Goal: Subscribe to service/newsletter

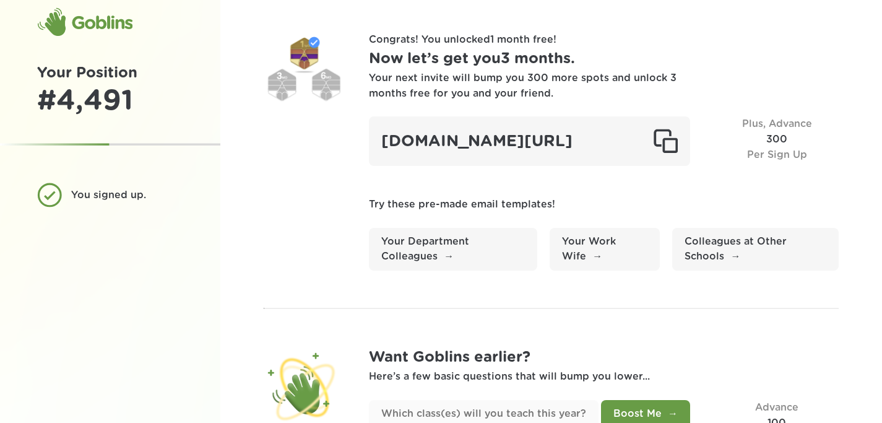
scroll to position [114, 0]
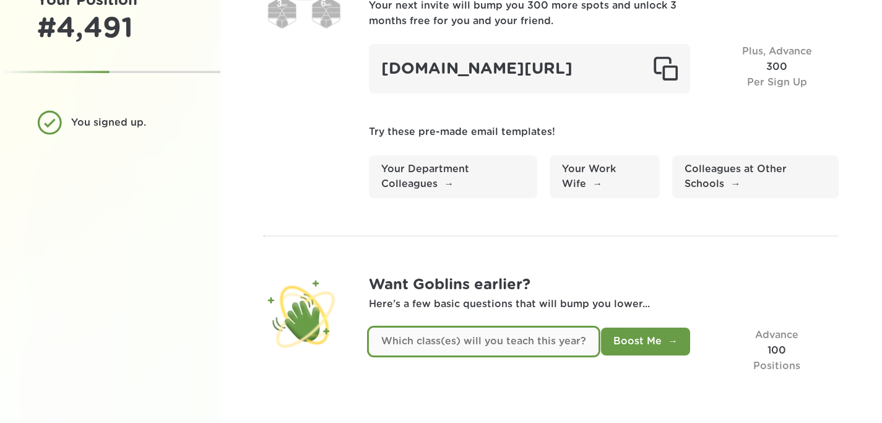
click at [523, 345] on input "text" at bounding box center [484, 342] width 230 height 28
type input "Latin 1, Latin 2, Latin 3, Archaeology"
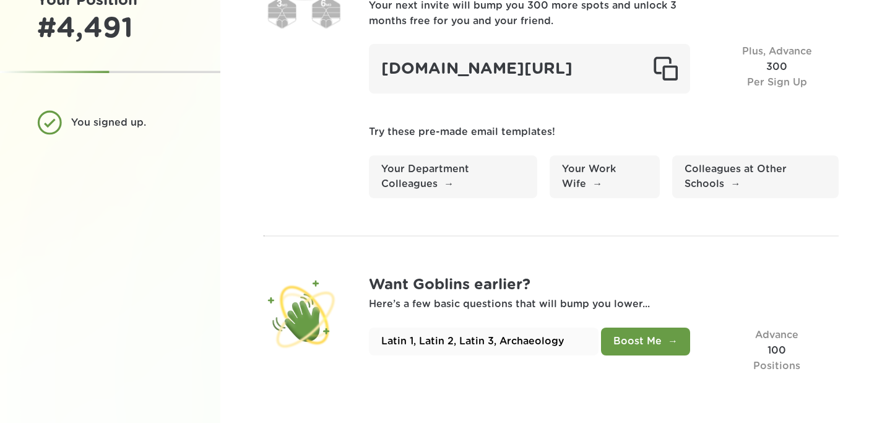
click at [683, 334] on button "Boost Me" at bounding box center [645, 342] width 89 height 28
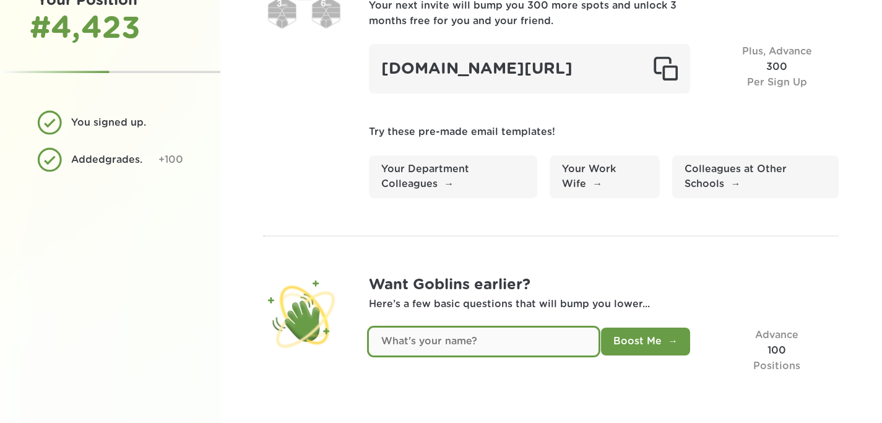
click at [572, 341] on input "text" at bounding box center [484, 342] width 230 height 28
type input "Maureen Lamb"
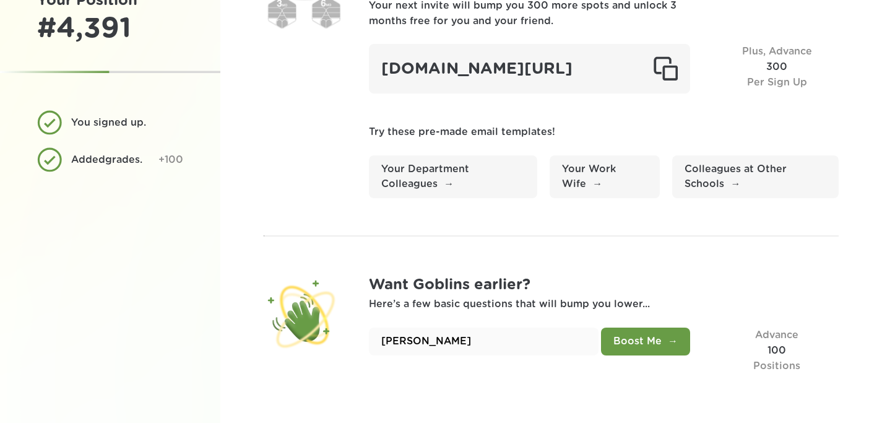
click at [643, 349] on button "Boost Me" at bounding box center [645, 342] width 89 height 28
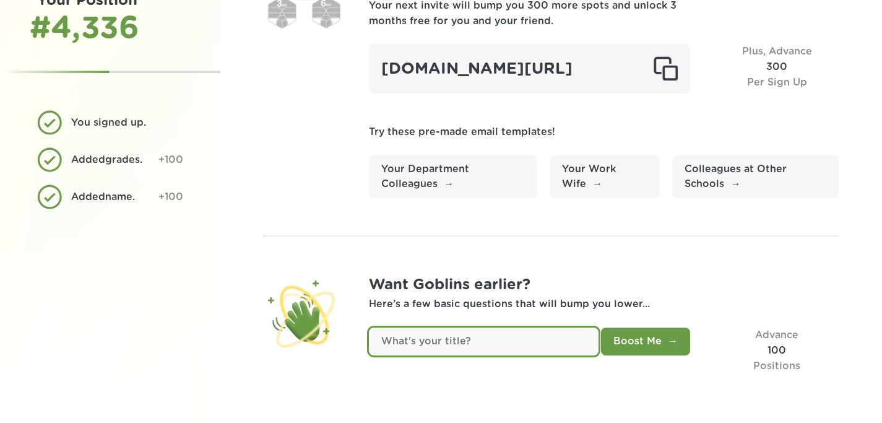
click at [541, 336] on input "text" at bounding box center [484, 342] width 230 height 28
type input "Ai Task Force Chair"
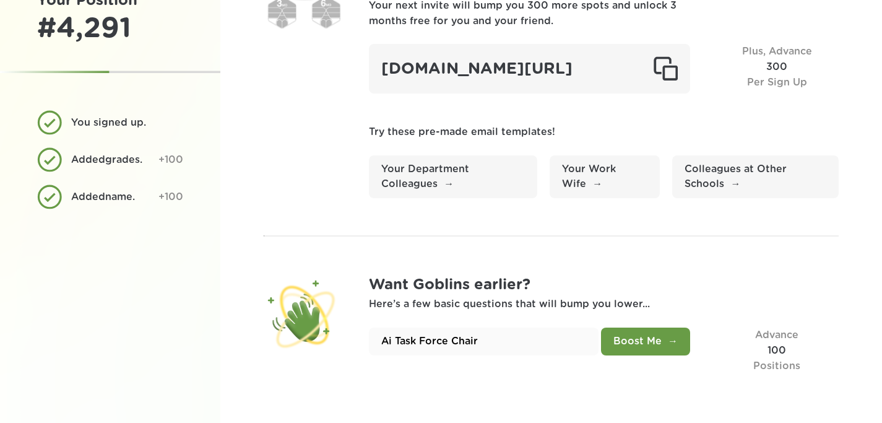
click at [675, 341] on button "Boost Me" at bounding box center [645, 342] width 89 height 28
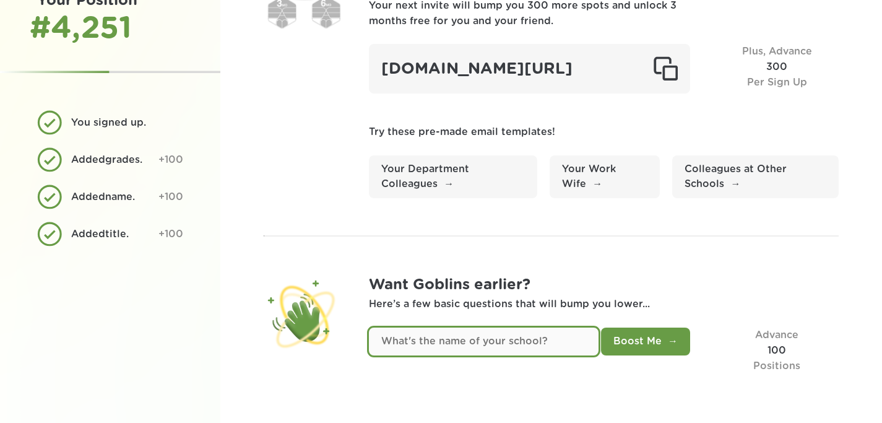
click at [537, 343] on input "text" at bounding box center [484, 342] width 230 height 28
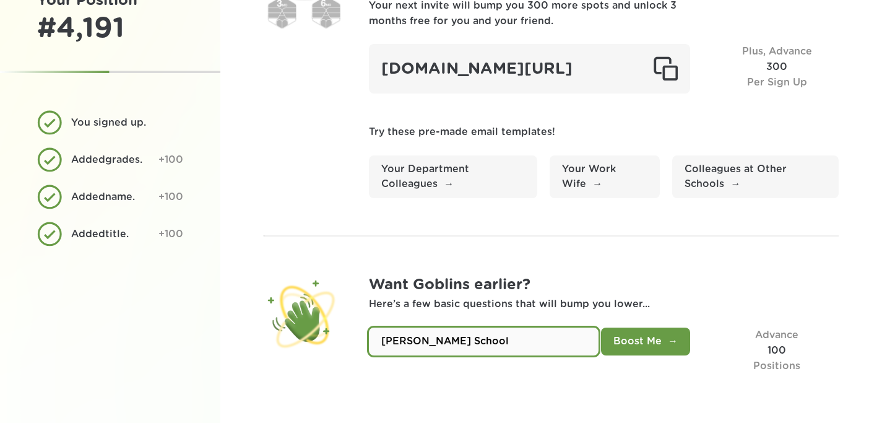
type input "Miss Porter's School"
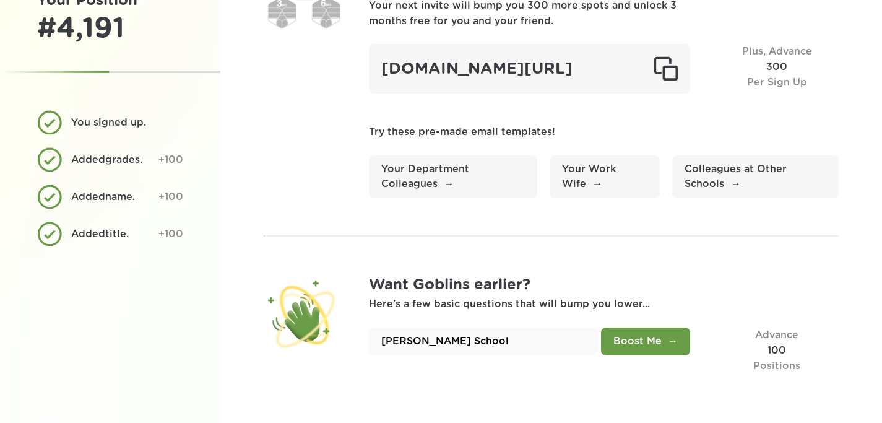
click at [660, 329] on button "Boost Me" at bounding box center [645, 342] width 89 height 28
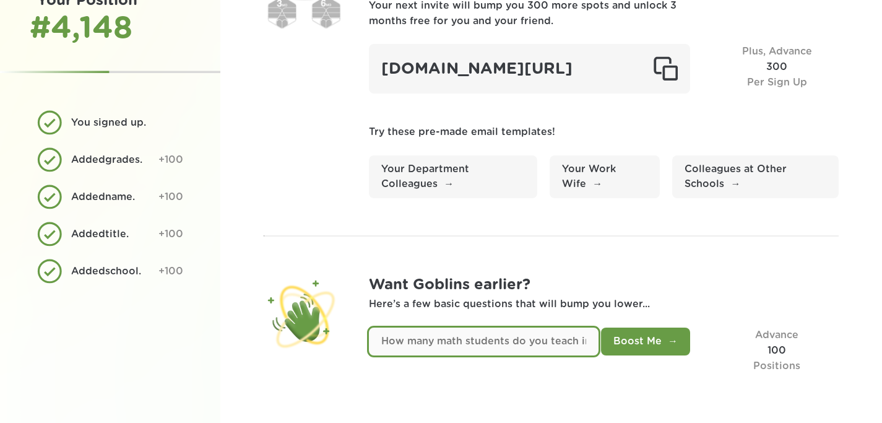
click at [573, 337] on input "text" at bounding box center [484, 342] width 230 height 28
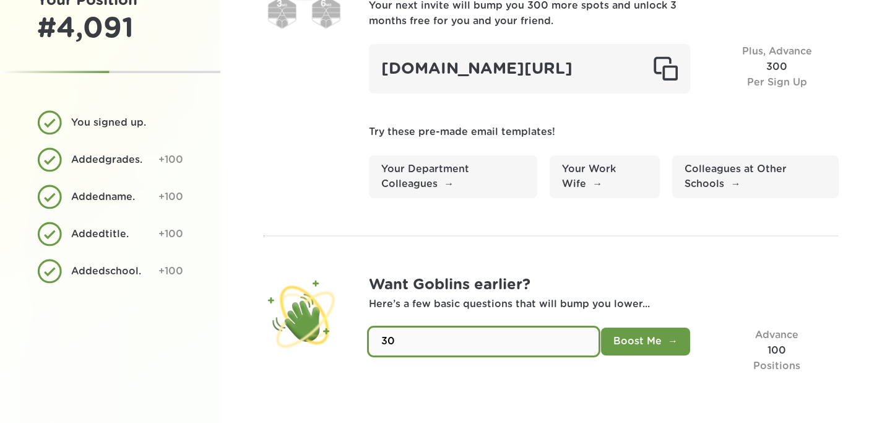
type input "30"
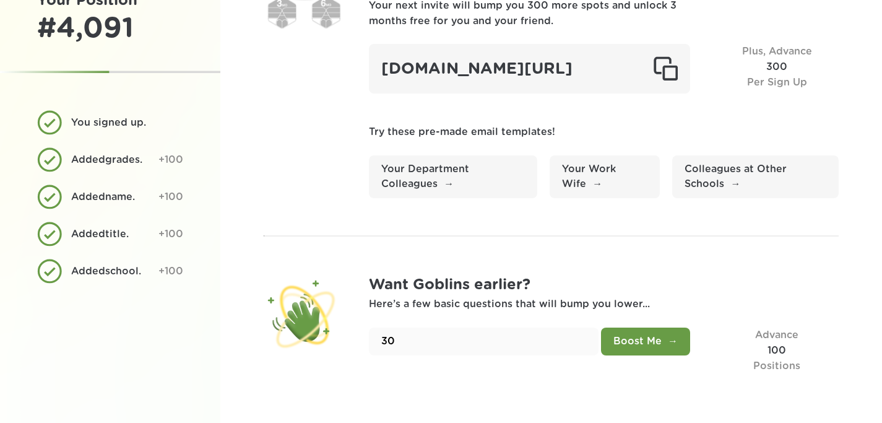
click at [640, 334] on button "Boost Me" at bounding box center [645, 342] width 89 height 28
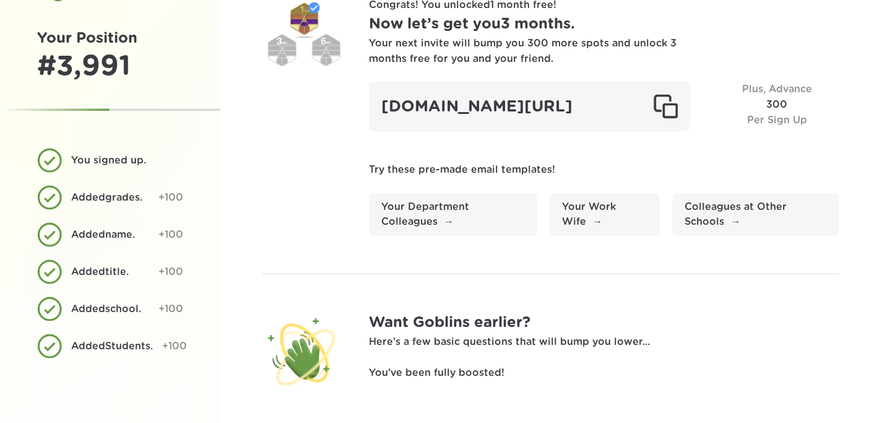
scroll to position [0, 0]
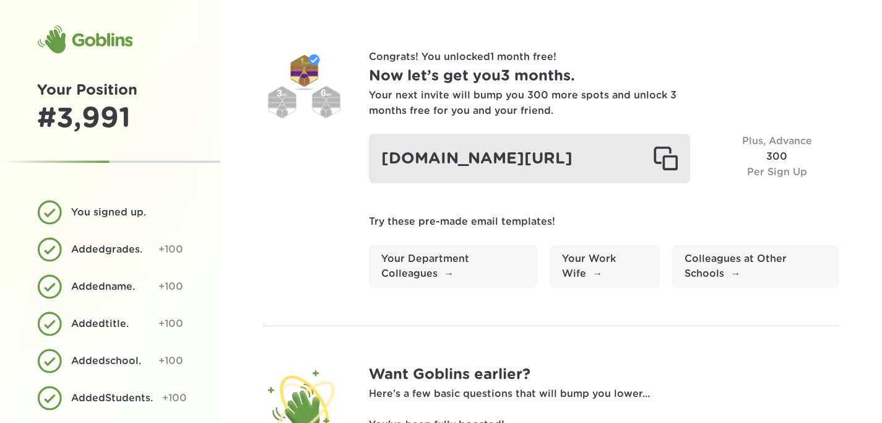
click at [670, 169] on div at bounding box center [665, 158] width 25 height 25
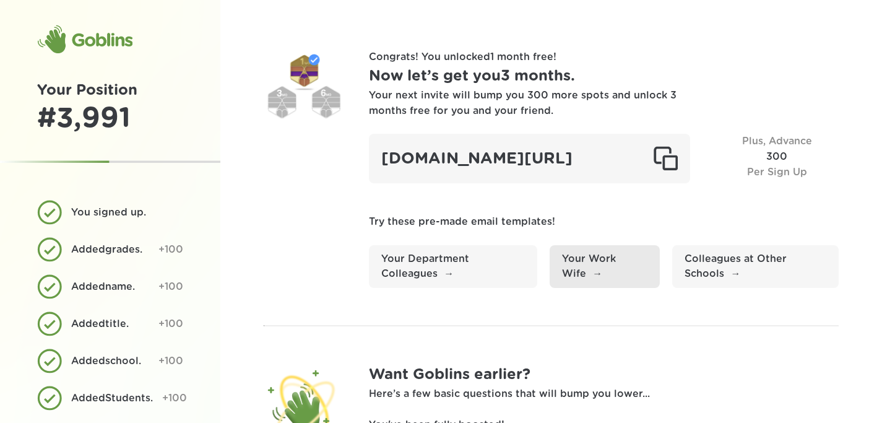
click at [630, 269] on link "Your Work Wife" at bounding box center [605, 266] width 110 height 43
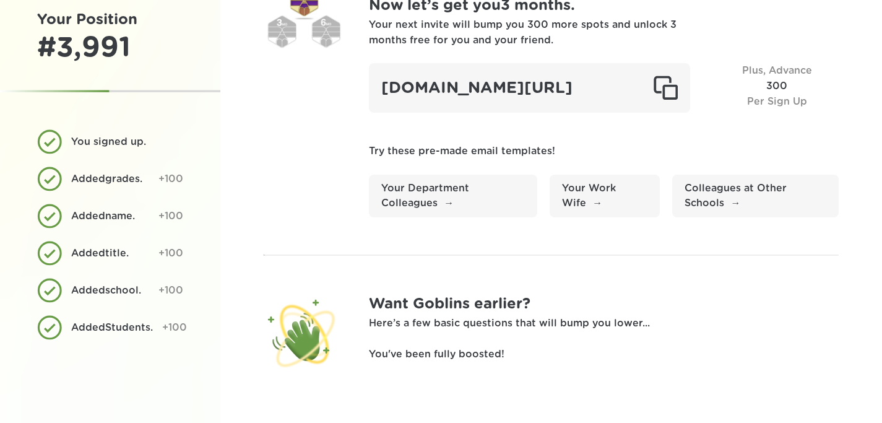
scroll to position [95, 0]
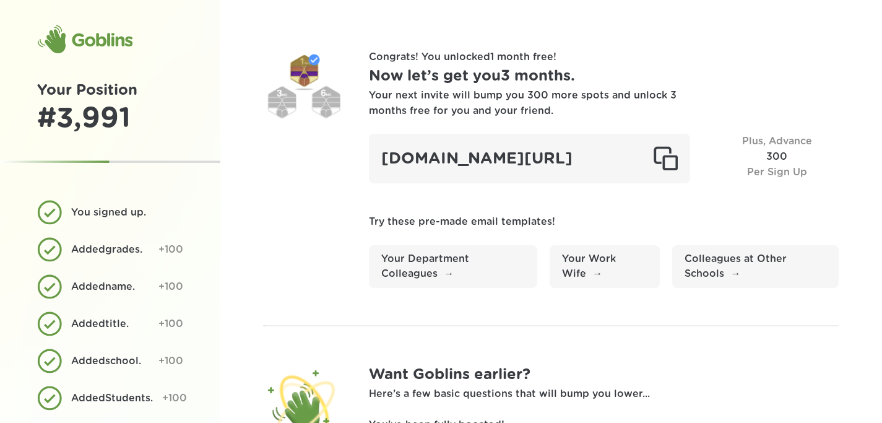
click at [284, 108] on div at bounding box center [304, 90] width 80 height 80
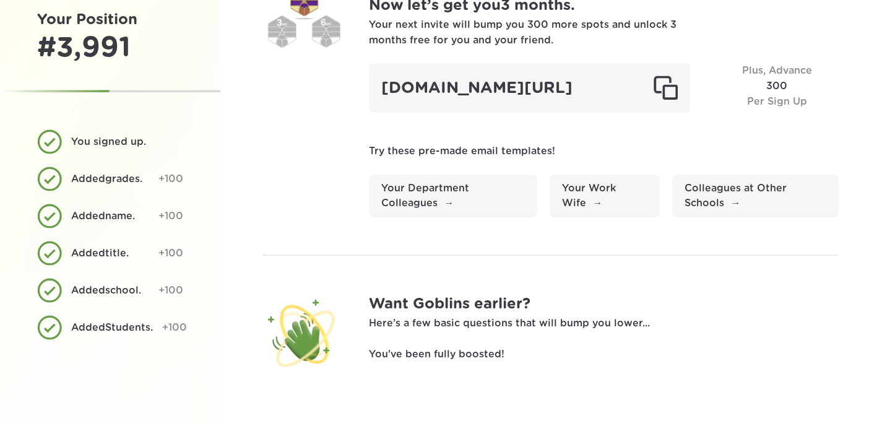
scroll to position [95, 0]
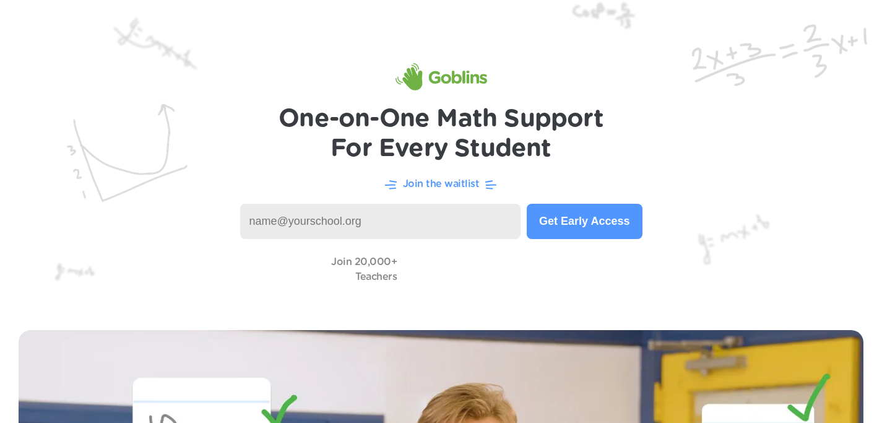
click at [291, 215] on input at bounding box center [380, 221] width 281 height 35
type input "mlamb@missporters.org"
click at [615, 229] on button "Get Early Access" at bounding box center [584, 221] width 115 height 35
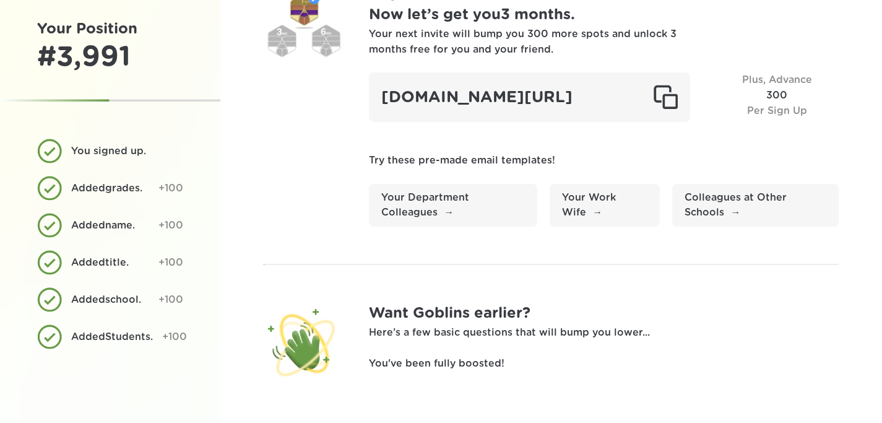
scroll to position [95, 0]
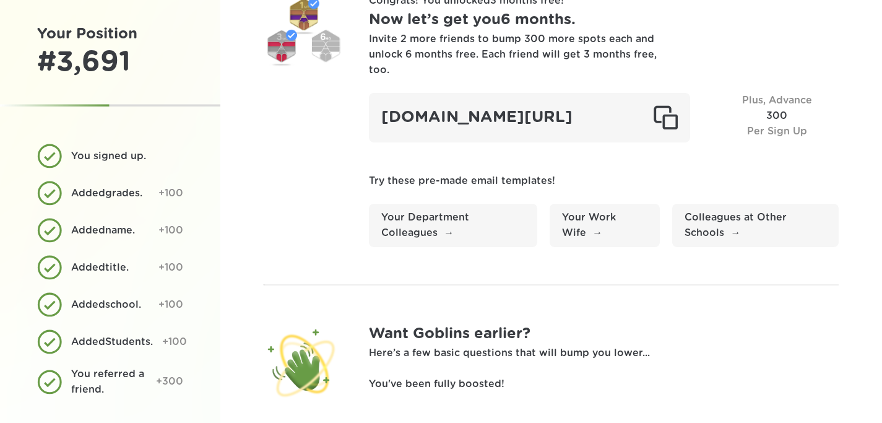
scroll to position [95, 0]
